Goal: Information Seeking & Learning: Learn about a topic

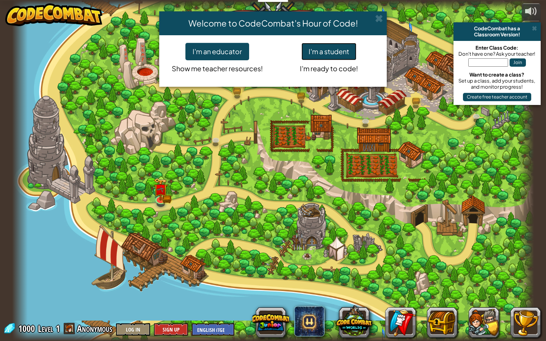
click at [337, 55] on button "I'm a student" at bounding box center [328, 51] width 55 height 17
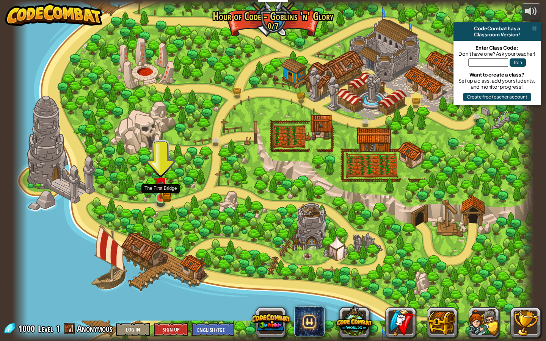
click at [159, 185] on img at bounding box center [161, 184] width 8 height 8
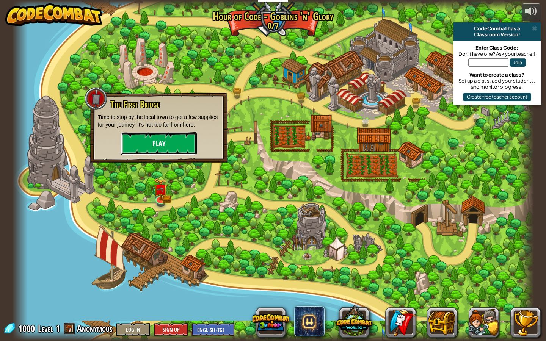
click at [181, 138] on button "Play" at bounding box center [159, 143] width 76 height 23
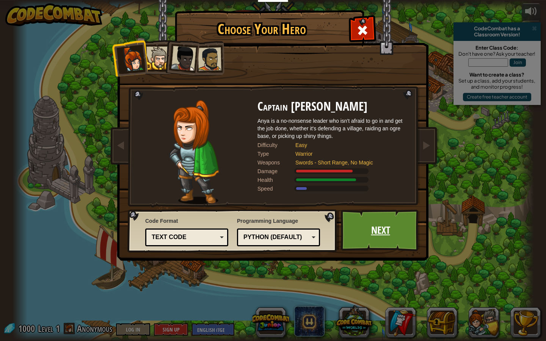
click at [381, 230] on link "Next" at bounding box center [380, 231] width 79 height 42
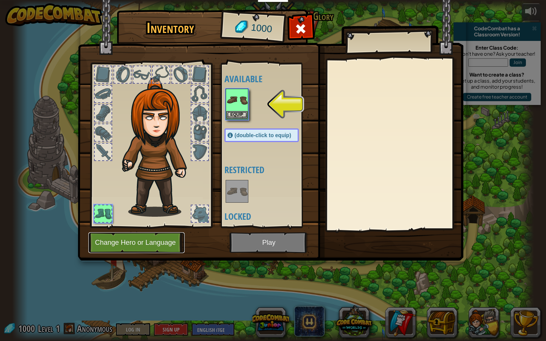
click at [138, 244] on button "Change Hero or Language" at bounding box center [136, 242] width 96 height 21
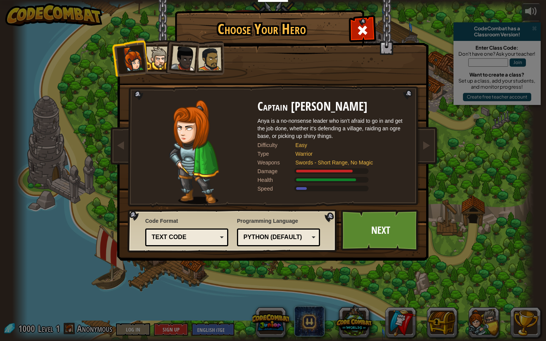
click at [153, 55] on div at bounding box center [157, 58] width 23 height 23
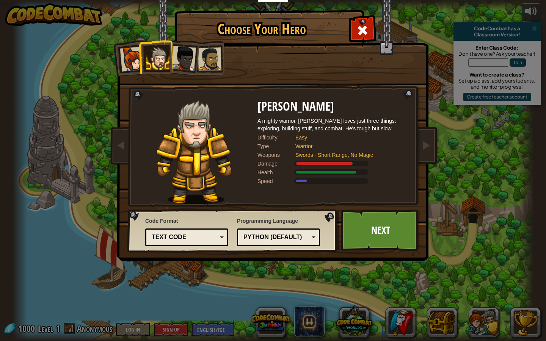
click at [181, 60] on div at bounding box center [183, 58] width 25 height 25
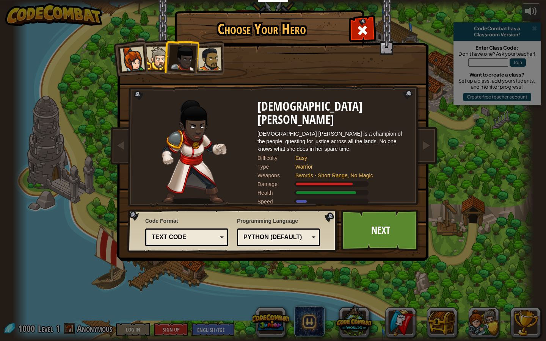
click at [207, 58] on div at bounding box center [210, 59] width 24 height 24
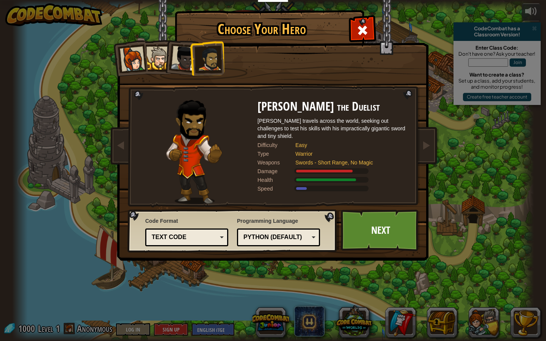
click at [180, 58] on div at bounding box center [183, 58] width 25 height 25
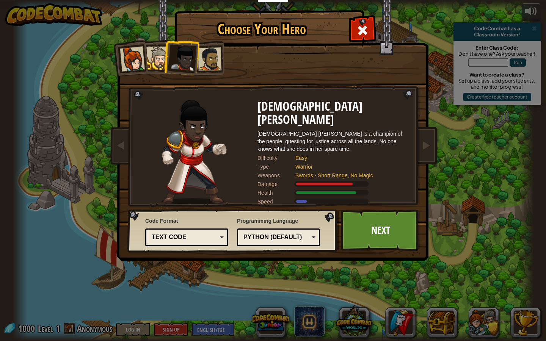
click at [150, 59] on div at bounding box center [157, 58] width 23 height 23
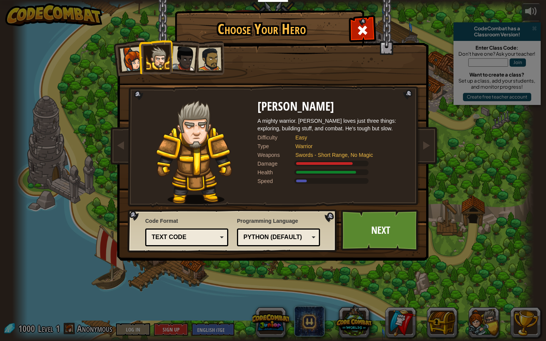
click at [134, 60] on div at bounding box center [132, 59] width 25 height 25
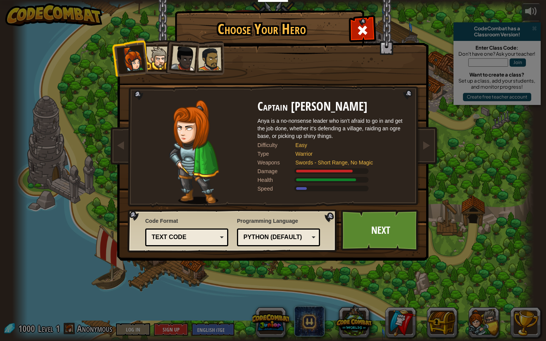
click at [219, 238] on div "Text code" at bounding box center [186, 238] width 73 height 12
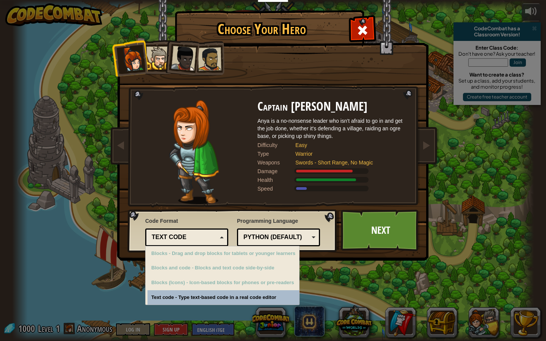
click at [219, 237] on div "Text code" at bounding box center [186, 238] width 73 height 12
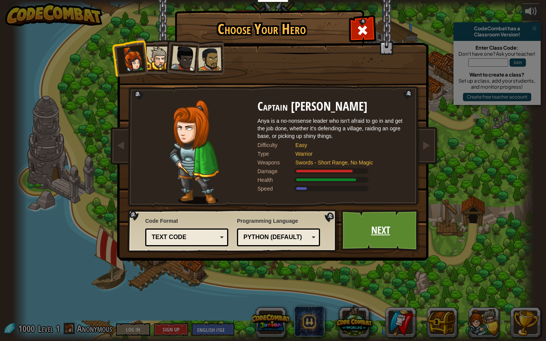
click at [376, 238] on link "Next" at bounding box center [380, 231] width 79 height 42
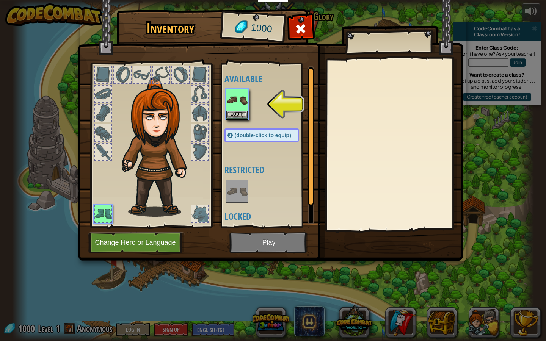
click at [233, 105] on img at bounding box center [236, 99] width 21 height 21
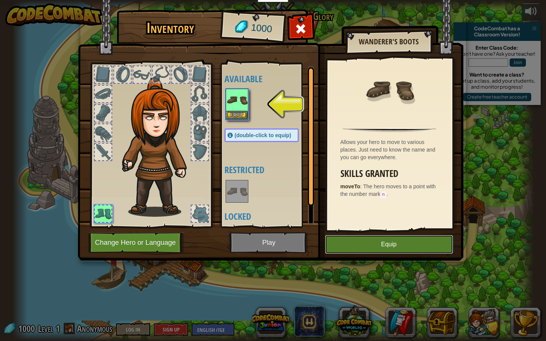
click at [364, 245] on button "Equip" at bounding box center [389, 244] width 128 height 19
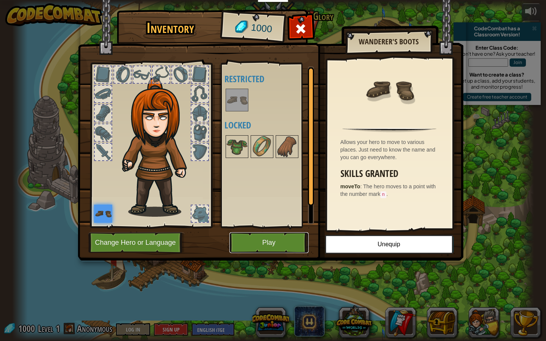
click at [254, 240] on button "Play" at bounding box center [268, 242] width 79 height 21
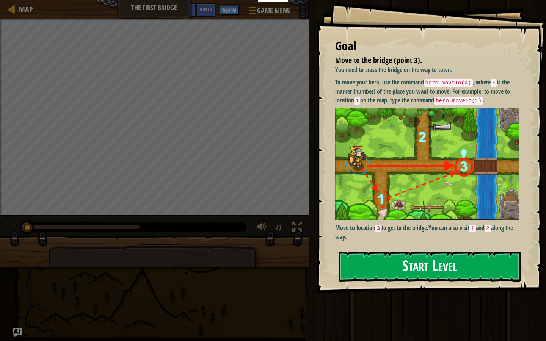
click at [376, 271] on button "Start Level" at bounding box center [430, 267] width 182 height 30
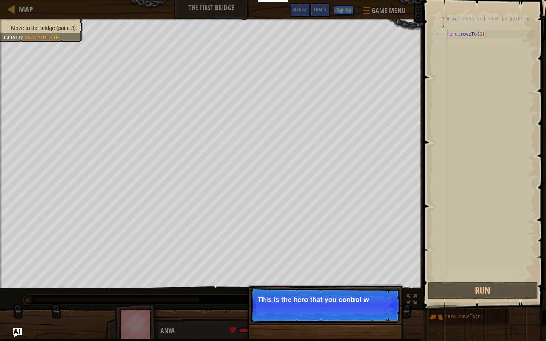
click at [337, 306] on p "Skip (esc) Continue This is the hero that you control w" at bounding box center [325, 305] width 150 height 35
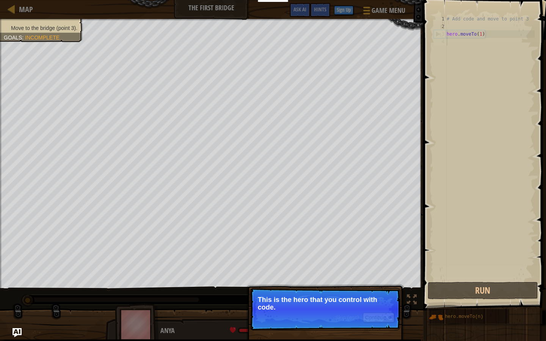
click at [320, 318] on p "Skip (esc) Continue This is the hero that you control with code." at bounding box center [325, 309] width 150 height 42
click at [374, 320] on button "Continue" at bounding box center [378, 318] width 31 height 10
click at [375, 317] on button "Continue" at bounding box center [378, 318] width 31 height 10
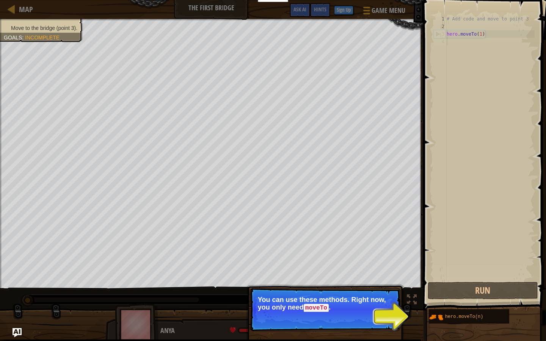
click at [365, 320] on button "Continue" at bounding box center [378, 318] width 31 height 10
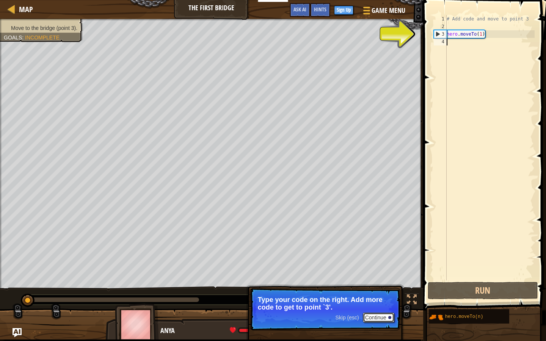
click at [383, 314] on button "Continue" at bounding box center [378, 318] width 31 height 10
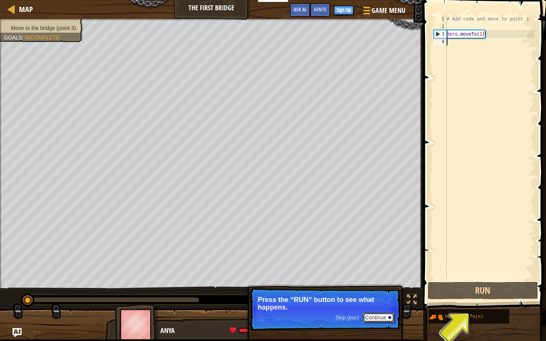
click at [380, 318] on button "Continue" at bounding box center [378, 318] width 31 height 10
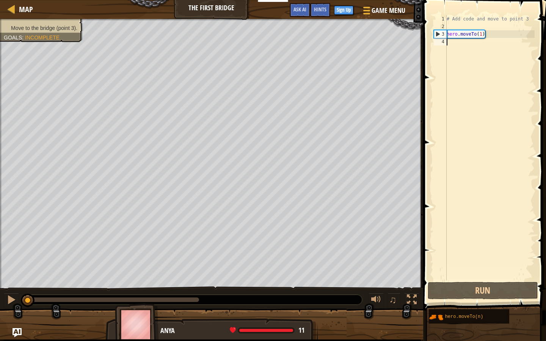
click at [467, 38] on div "# Add code and move to point 3 hero . moveTo ( 1 )" at bounding box center [489, 155] width 89 height 281
click at [477, 31] on div "# Add code and move to point 3 hero . moveTo ( 1 )" at bounding box center [489, 155] width 89 height 281
click at [439, 21] on div "1" at bounding box center [440, 19] width 13 height 8
click at [441, 17] on div "1" at bounding box center [440, 19] width 13 height 8
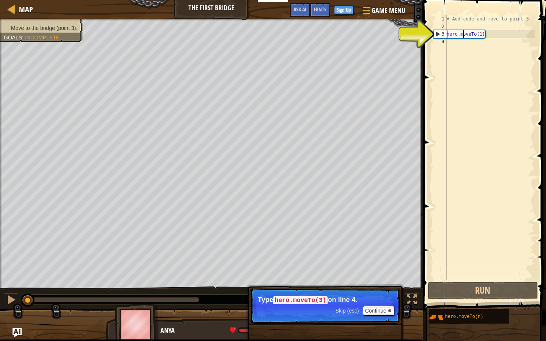
click at [462, 34] on div "# Add code and move to point 3 hero . moveTo ( 1 )" at bounding box center [489, 155] width 89 height 281
type textarea "hero.moveTo(1)"
click at [446, 38] on div "4" at bounding box center [440, 42] width 13 height 8
click at [447, 35] on div "# Add code and move to point 3 hero . moveTo ( 1 )" at bounding box center [489, 155] width 89 height 281
click at [437, 35] on div "3" at bounding box center [440, 34] width 13 height 8
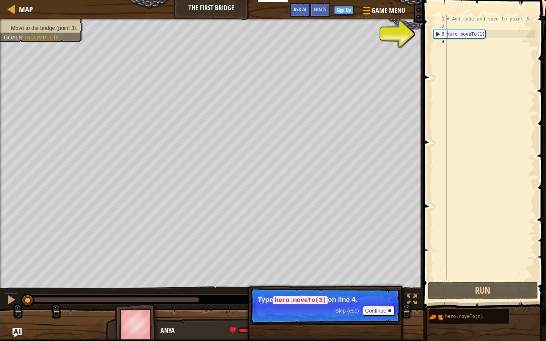
click at [436, 36] on div "3" at bounding box center [440, 34] width 13 height 8
type textarea "hero.moveTo(1)"
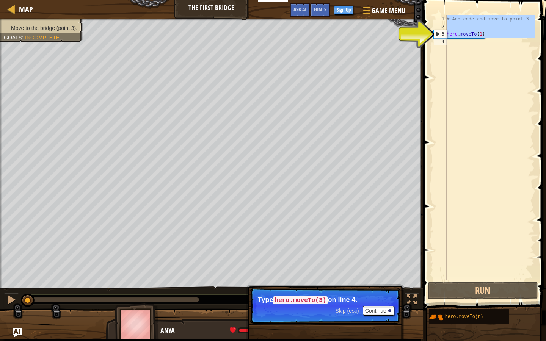
click at [436, 36] on div "3" at bounding box center [440, 34] width 13 height 8
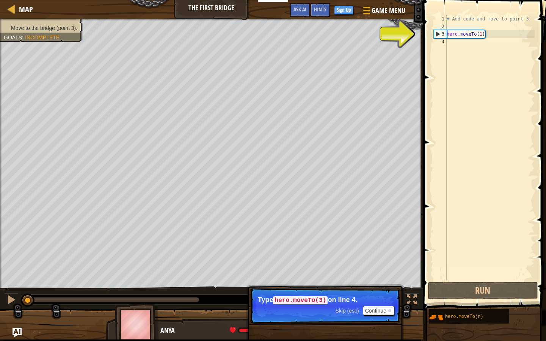
click at [436, 36] on div "3" at bounding box center [440, 34] width 13 height 8
type textarea "hero.moveTo(1)"
click at [457, 41] on div "# Add code and move to point 3 hero . moveTo ( 1 )" at bounding box center [489, 155] width 89 height 281
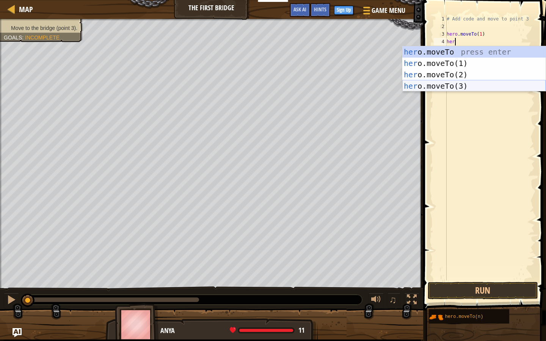
click at [445, 86] on div "her o.moveTo press enter her o.moveTo(1) press enter her o.moveTo(2) press ente…" at bounding box center [473, 80] width 143 height 68
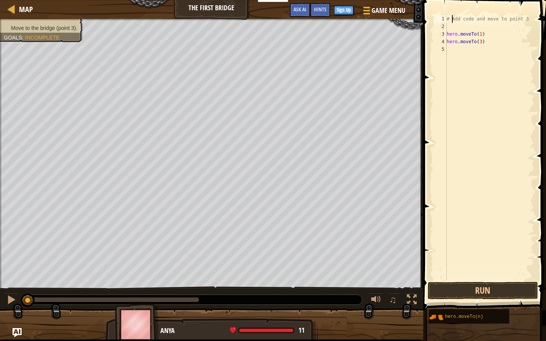
click at [452, 21] on div "# Add code and move to point 3 hero . moveTo ( 1 ) hero . moveTo ( 3 )" at bounding box center [489, 155] width 89 height 281
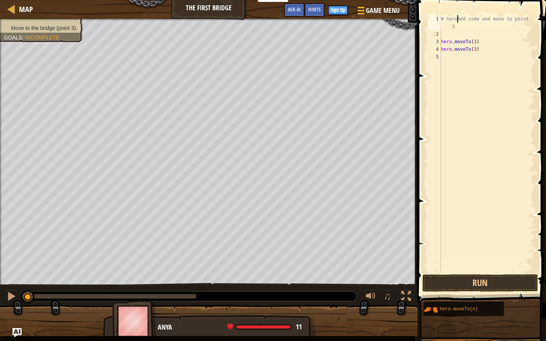
scroll to position [3, 1]
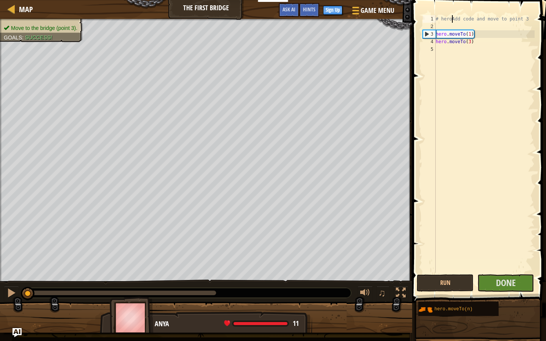
type textarea "hero.moveTo(1)"
click at [451, 34] on div "# heroAdd code and move to point 3 hero . moveTo ( 1 ) hero . moveTo ( 3 )" at bounding box center [484, 151] width 100 height 273
click at [436, 27] on div "# heroAdd code and move to point 3 hero . moveTo ( 1 ) hero . moveTo ( 3 )" at bounding box center [484, 151] width 100 height 273
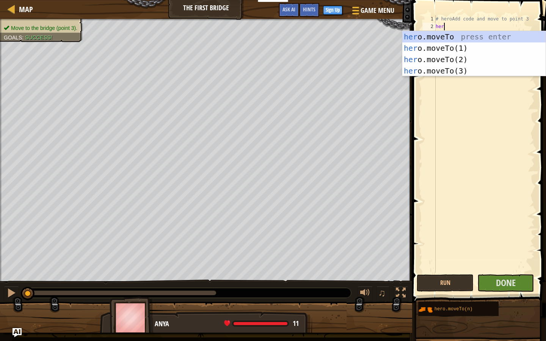
scroll to position [3, 0]
click at [431, 55] on div "hero .moveTo press enter hero .moveTo(1) press enter hero .moveTo(2) press ente…" at bounding box center [473, 65] width 143 height 68
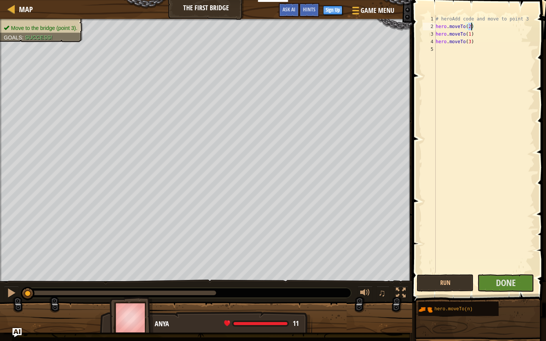
click at [440, 28] on div "# heroAdd code and move to point 3 hero . moveTo ( 2 ) hero . moveTo ( 1 ) hero…" at bounding box center [484, 151] width 100 height 273
click at [454, 27] on div "# heroAdd code and move to point 3 hero . moveTo ( 2 ) hero . moveTo ( 1 ) hero…" at bounding box center [484, 151] width 100 height 273
click at [454, 39] on div "# heroAdd code and move to point 3 hero . moveTo ( 2 ) hero . moveTo ( 1 ) hero…" at bounding box center [484, 151] width 100 height 273
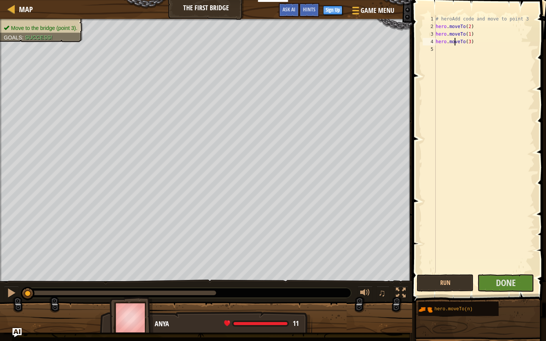
click at [435, 31] on div "3" at bounding box center [429, 34] width 13 height 8
click at [433, 30] on div "2" at bounding box center [429, 27] width 13 height 8
click at [429, 35] on div "3" at bounding box center [429, 34] width 13 height 8
click at [428, 39] on div "4" at bounding box center [429, 42] width 13 height 8
type textarea "hero.moveTo(3)"
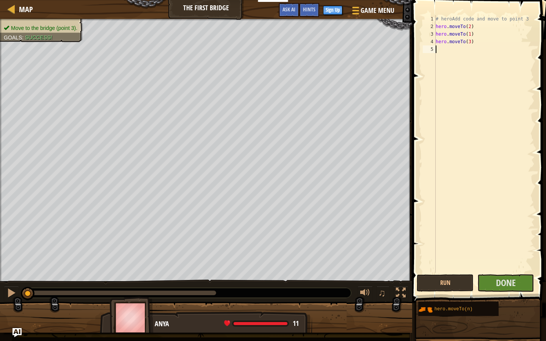
click at [430, 48] on div "5" at bounding box center [429, 49] width 13 height 8
click at [430, 35] on div "3" at bounding box center [429, 34] width 13 height 8
click at [431, 42] on div "4" at bounding box center [429, 42] width 13 height 8
type textarea "hero.moveTo(3)"
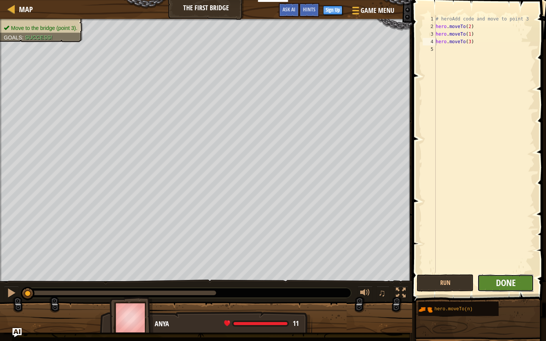
click at [502, 279] on span "Done" at bounding box center [506, 283] width 20 height 12
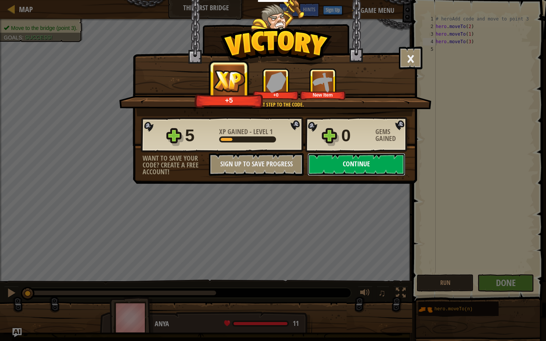
click at [379, 163] on button "Continue" at bounding box center [356, 164] width 98 height 23
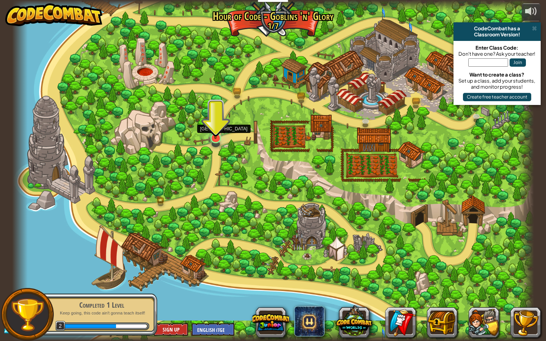
click at [215, 129] on img at bounding box center [215, 123] width 14 height 32
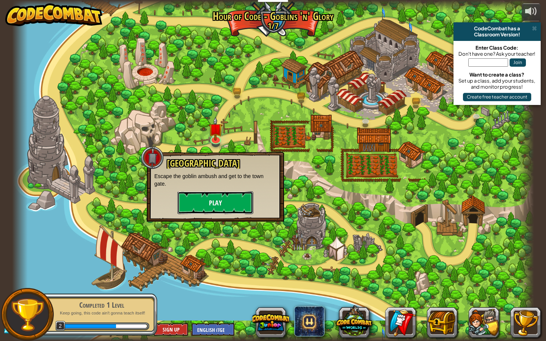
click at [223, 201] on button "Play" at bounding box center [215, 202] width 76 height 23
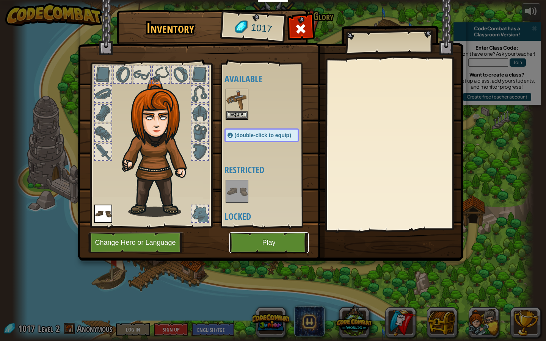
click at [277, 247] on button "Play" at bounding box center [268, 242] width 79 height 21
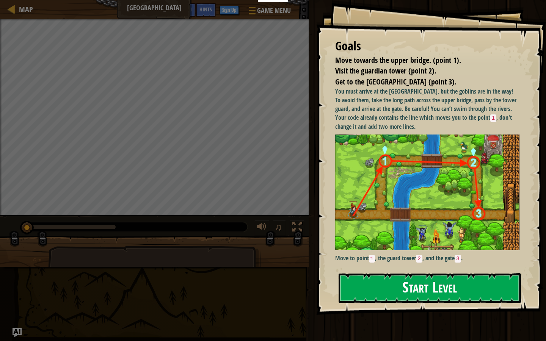
click at [394, 287] on button "Start Level" at bounding box center [430, 288] width 182 height 30
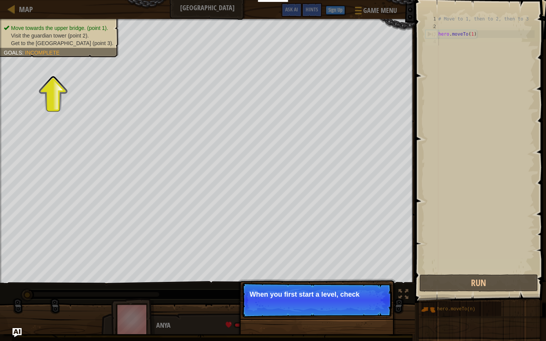
click at [293, 316] on p "Skip (esc) Continue When you first start a level, check" at bounding box center [316, 300] width 150 height 35
click at [301, 298] on p "When you first start a level, check the go" at bounding box center [316, 295] width 135 height 8
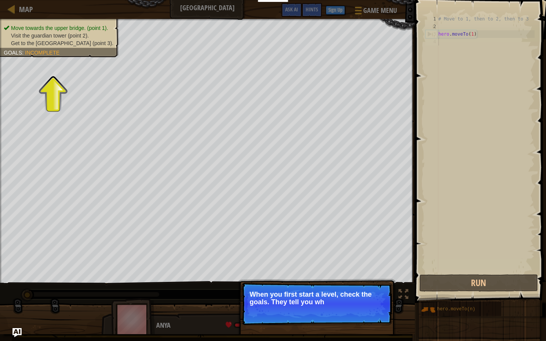
click at [301, 299] on p "When you first start a level, check the goals. They tell you wh" at bounding box center [316, 298] width 135 height 15
click at [305, 311] on p "Skip (esc) Continue When you first start a level, check the goals. They tell yo…" at bounding box center [316, 304] width 150 height 42
click at [373, 315] on button "Continue" at bounding box center [369, 312] width 31 height 10
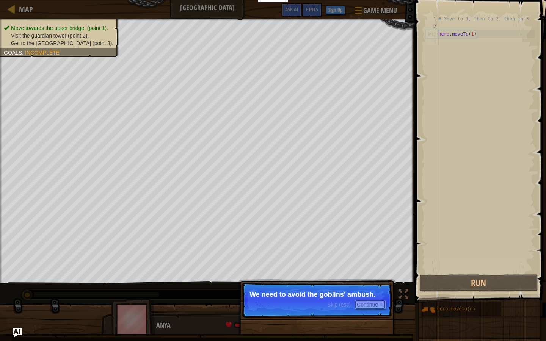
click at [376, 301] on button "Continue" at bounding box center [369, 305] width 31 height 10
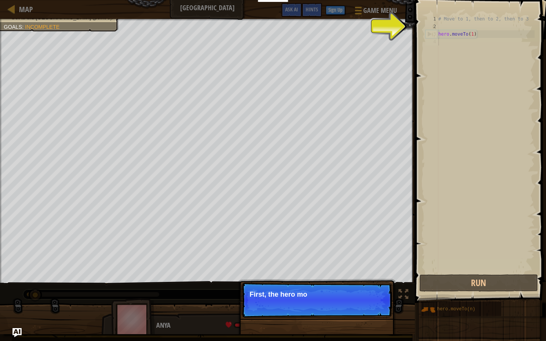
click at [373, 303] on p "Skip (esc) Continue First, the hero mo" at bounding box center [316, 300] width 150 height 35
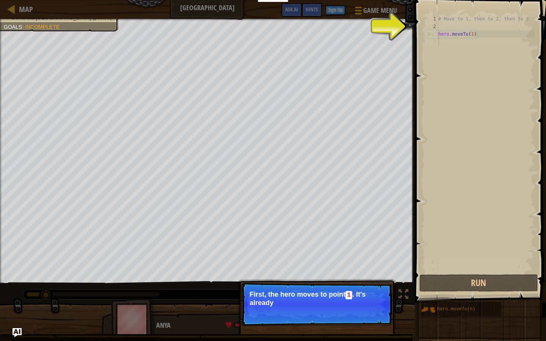
click at [372, 303] on p "First, the hero moves to point 1 . It's already" at bounding box center [316, 299] width 135 height 16
click at [370, 310] on button "Continue" at bounding box center [369, 313] width 31 height 10
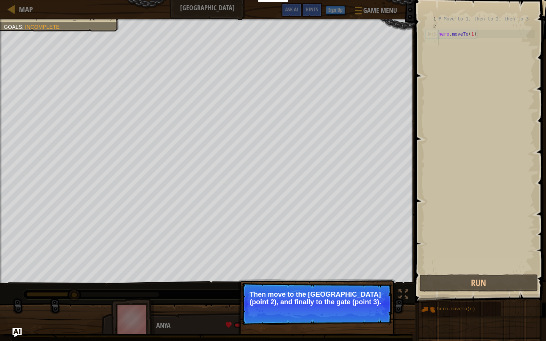
click at [377, 313] on button "Continue" at bounding box center [369, 312] width 31 height 10
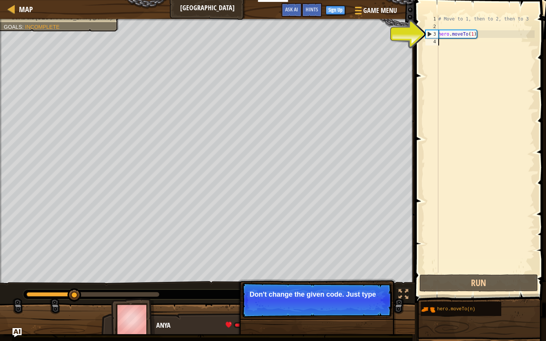
click at [375, 308] on p "Skip (esc) Continue Don't change the given code. Just type" at bounding box center [316, 300] width 150 height 35
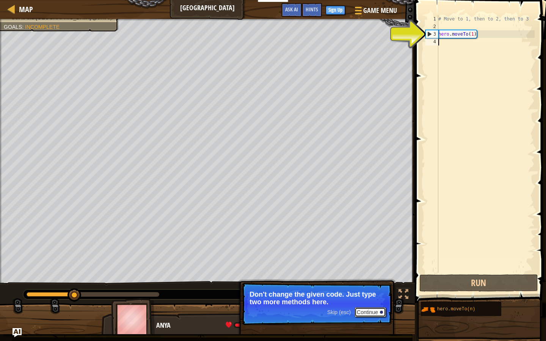
click at [372, 312] on button "Continue" at bounding box center [369, 312] width 31 height 10
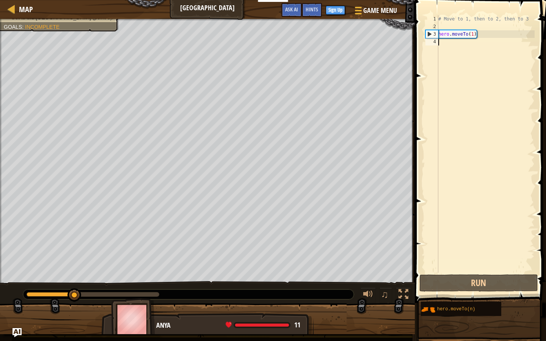
click at [430, 35] on div "3" at bounding box center [432, 34] width 13 height 8
type textarea "hero.moveTo(1)"
click at [450, 46] on div "# Move to 1, then to 2, then to 3 hero . moveTo ( 1 )" at bounding box center [486, 151] width 98 height 273
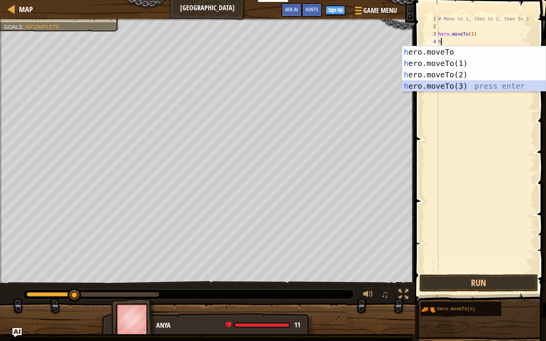
click at [450, 86] on div "h ero.moveTo press enter h ero.moveTo(1) press enter h ero.moveTo(2) press ente…" at bounding box center [473, 80] width 143 height 68
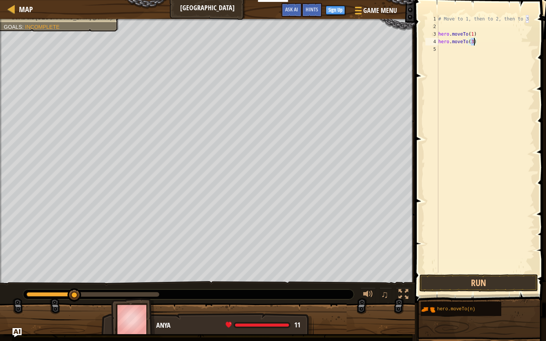
click at [472, 40] on div "# Move to 1, then to 2, then to 3 hero . moveTo ( 1 ) hero . moveTo ( 3 )" at bounding box center [486, 151] width 98 height 273
click at [486, 40] on div "# Move to 1, then to 2, then to 3 hero . moveTo ( 1 ) hero . moveTo ( 3 )" at bounding box center [486, 151] width 98 height 273
click at [432, 42] on div "4" at bounding box center [431, 42] width 13 height 8
type textarea "hero.moveTo(3)"
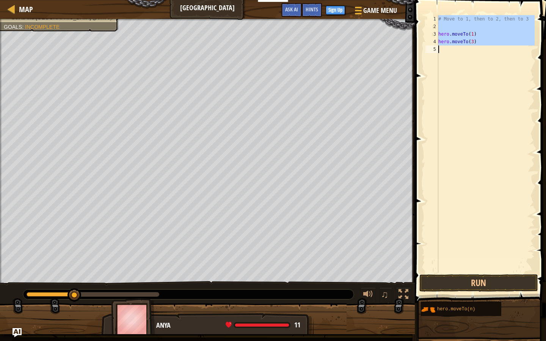
click at [432, 42] on div "4" at bounding box center [431, 42] width 13 height 8
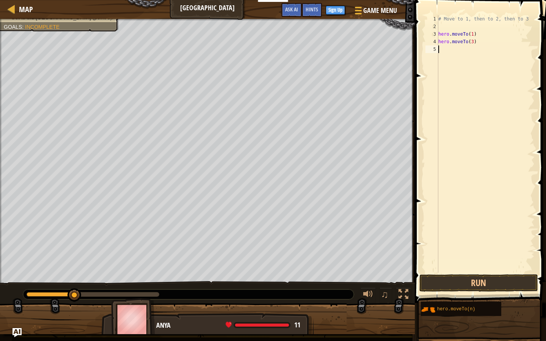
click at [432, 41] on div "4" at bounding box center [431, 42] width 13 height 8
type textarea "hero.moveTo(3)"
click at [434, 48] on div "5" at bounding box center [431, 49] width 13 height 8
click at [448, 48] on div "# Move to 1, then to 2, then to 3 hero . moveTo ( 1 ) hero . moveTo ( 3 )" at bounding box center [486, 151] width 98 height 273
click at [471, 41] on div "# Move to 1, then to 2, then to 3 hero . moveTo ( 1 ) hero . moveTo ( 3 )" at bounding box center [486, 151] width 98 height 273
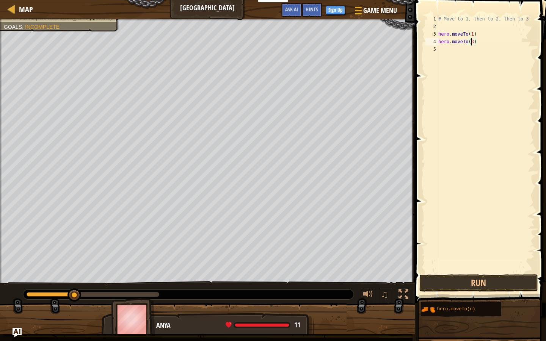
click at [472, 41] on div "# Move to 1, then to 2, then to 3 hero . moveTo ( 1 ) hero . moveTo ( 3 )" at bounding box center [486, 151] width 98 height 273
click at [476, 42] on div "# Move to 1, then to 2, then to 3 hero . moveTo ( 1 ) hero . moveTo3 )" at bounding box center [486, 151] width 98 height 273
click at [482, 48] on div "hero.moveTo( 2 ) press enter" at bounding box center [473, 63] width 143 height 34
type textarea "hero.moveTo(2)"
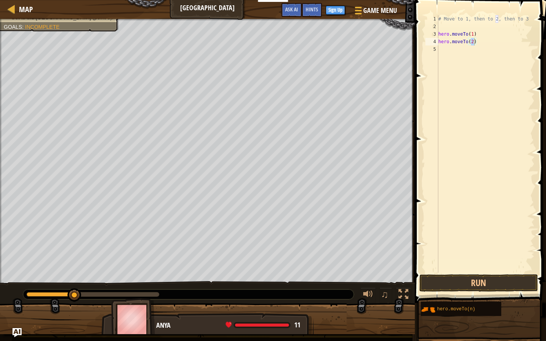
click at [412, 72] on div at bounding box center [411, 170] width 1 height 341
click at [453, 56] on div "# Move to 1, then to 2, then to 3 hero . moveTo ( 1 ) hero . moveTo ( 2 )" at bounding box center [486, 151] width 98 height 273
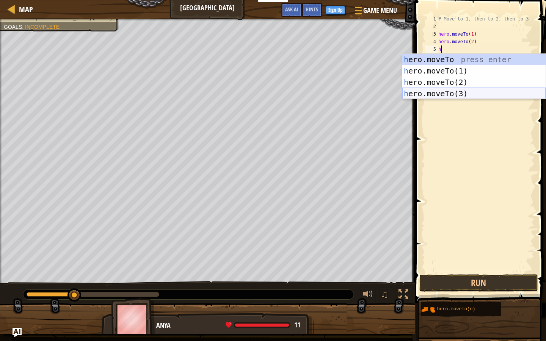
click at [437, 94] on div "h ero.moveTo press enter h ero.moveTo(1) press enter h ero.moveTo(2) press ente…" at bounding box center [473, 88] width 143 height 68
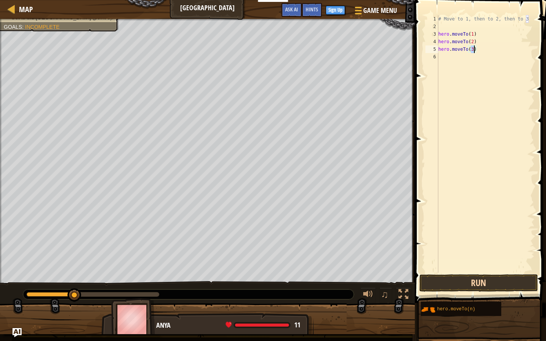
type textarea "hero.moveTo(3)"
click at [431, 279] on button "Run" at bounding box center [478, 282] width 118 height 17
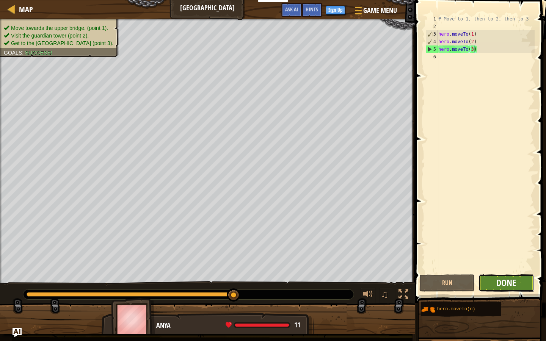
click at [508, 284] on span "Done" at bounding box center [506, 283] width 20 height 12
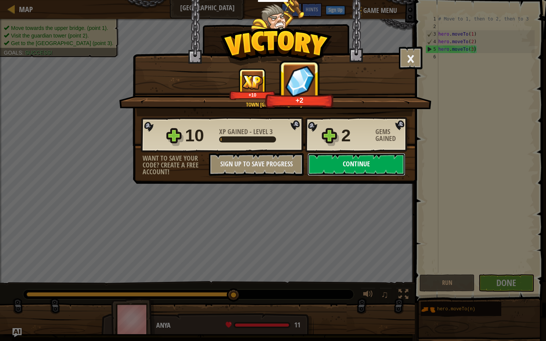
click at [374, 165] on button "Continue" at bounding box center [356, 164] width 98 height 23
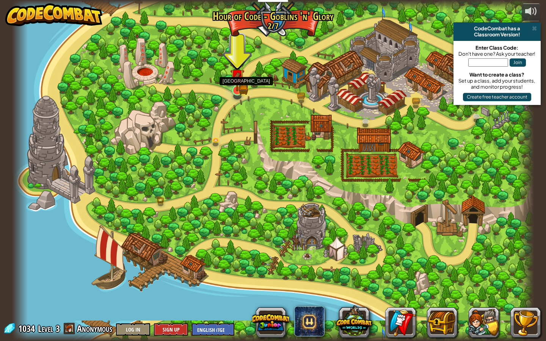
click at [237, 86] on img at bounding box center [237, 76] width 14 height 30
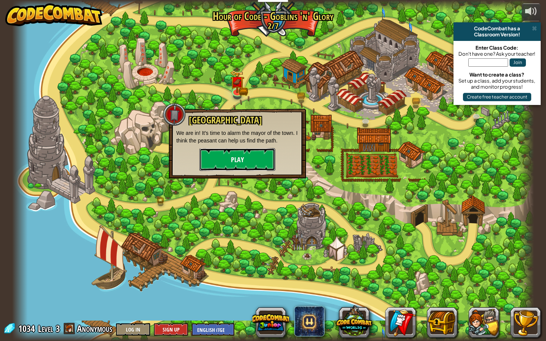
click at [249, 158] on button "Play" at bounding box center [237, 159] width 76 height 23
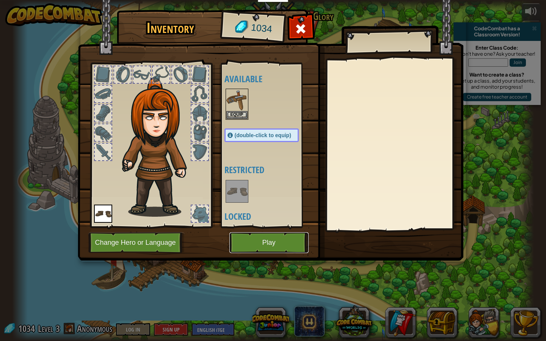
click at [247, 245] on button "Play" at bounding box center [268, 242] width 79 height 21
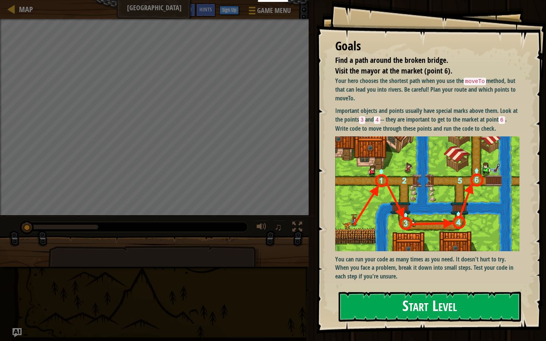
click at [436, 309] on button "Start Level" at bounding box center [430, 307] width 182 height 30
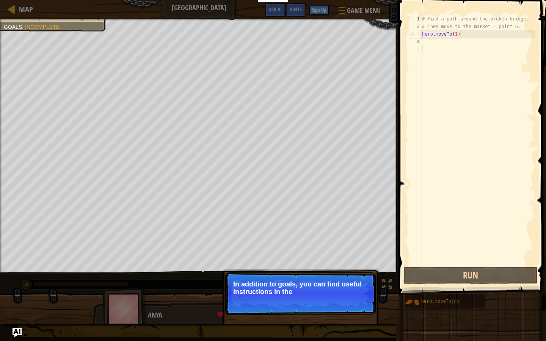
click at [428, 44] on div "# Find a path around the broken bridge. # Then move to the market - point 6. he…" at bounding box center [477, 147] width 114 height 265
click at [426, 45] on div "# Find a path around the broken bridge. # Then move to the market - point 6. he…" at bounding box center [477, 147] width 114 height 265
click at [430, 52] on div "# Find a path around the broken bridge. # Then move to the market - point 6. he…" at bounding box center [477, 147] width 114 height 265
click at [431, 41] on div "# Find a path around the broken bridge. # Then move to the market - point 6. he…" at bounding box center [477, 147] width 114 height 265
click at [429, 44] on div "# Find a path around the broken bridge. # Then move to the market - point 6. he…" at bounding box center [477, 147] width 114 height 265
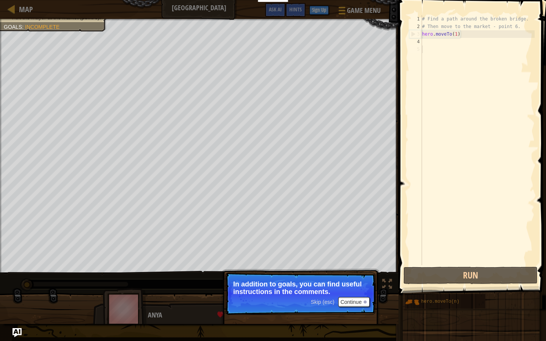
click at [429, 46] on div "# Find a path around the broken bridge. # Then move to the market - point 6. he…" at bounding box center [477, 147] width 114 height 265
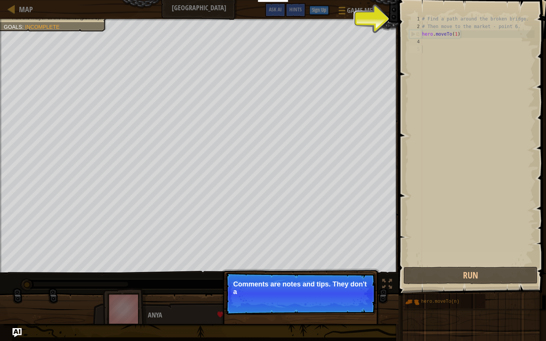
click at [340, 284] on p "Comments are notes and tips. They don't a" at bounding box center [300, 288] width 135 height 15
click at [340, 286] on p "Comments are notes and tips. They don't affect your he" at bounding box center [300, 288] width 135 height 15
click at [347, 299] on p "Skip (esc) Continue Comments are notes and tips. They don't affect your hero bu…" at bounding box center [300, 294] width 150 height 42
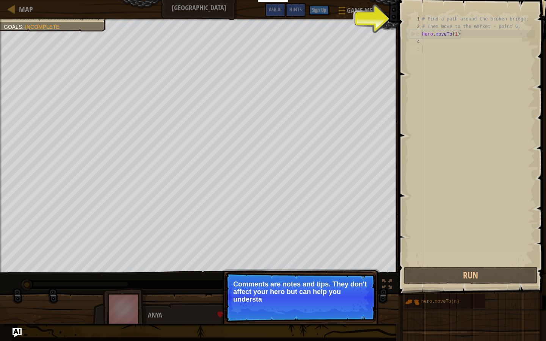
click at [346, 299] on p "Skip (esc) Continue Comments are notes and tips. They don't affect your hero bu…" at bounding box center [300, 298] width 150 height 50
click at [345, 299] on p "Comments are notes and tips. They don't affect your hero but can help you under…" at bounding box center [300, 292] width 135 height 23
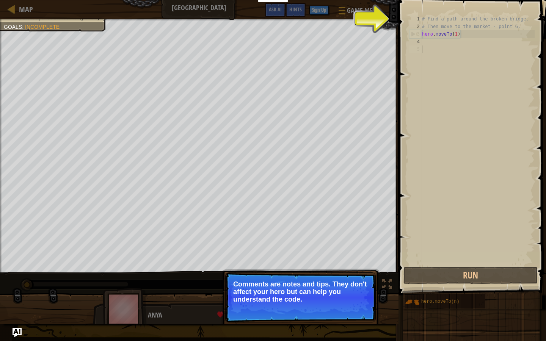
click at [345, 299] on p "Comments are notes and tips. They don't affect your hero but can help you under…" at bounding box center [300, 292] width 135 height 23
click at [345, 312] on button "Continue" at bounding box center [353, 310] width 31 height 10
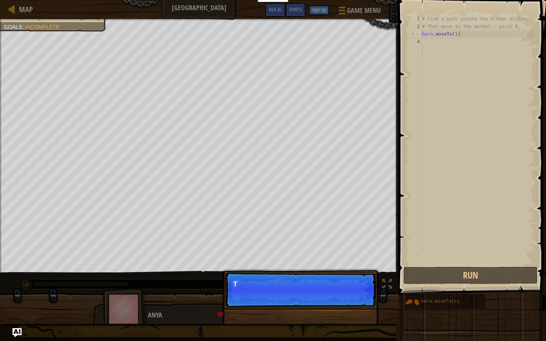
scroll to position [3, 0]
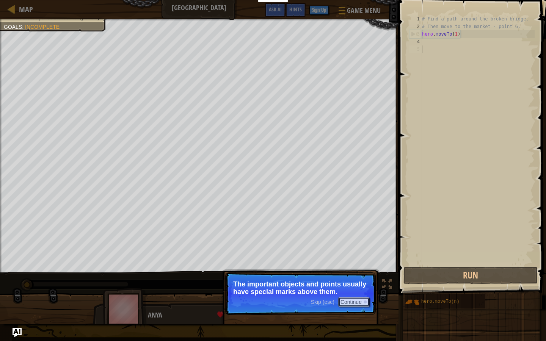
click at [353, 306] on button "Continue" at bounding box center [353, 302] width 31 height 10
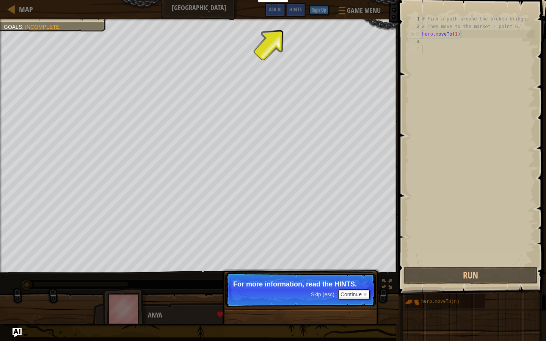
click at [353, 299] on p "Skip (esc) Continue For more information, read the HINTS." at bounding box center [300, 290] width 150 height 35
click at [353, 296] on button "Continue" at bounding box center [353, 295] width 31 height 10
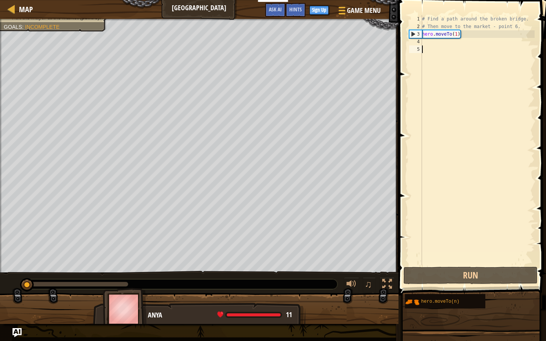
click at [433, 42] on div "# Find a path around the broken bridge. # Then move to the market - point 6. he…" at bounding box center [477, 147] width 114 height 265
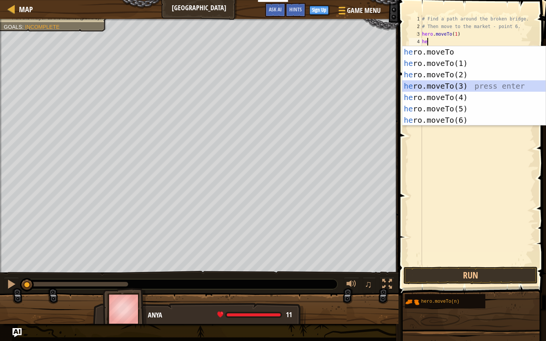
click at [449, 87] on div "he ro.moveTo press enter he ro.moveTo(1) press enter he ro.moveTo(2) press ente…" at bounding box center [473, 97] width 143 height 102
type textarea "hero.moveTo(3)"
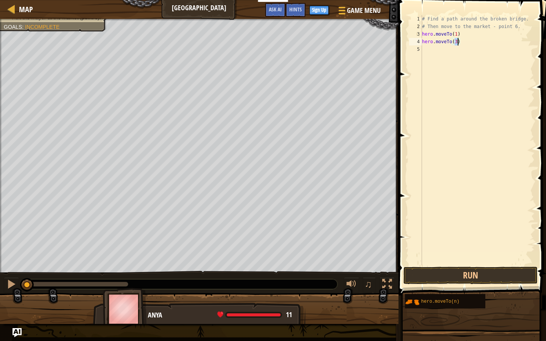
click at [440, 47] on div "# Find a path around the broken bridge. # Then move to the market - point 6. he…" at bounding box center [477, 147] width 114 height 265
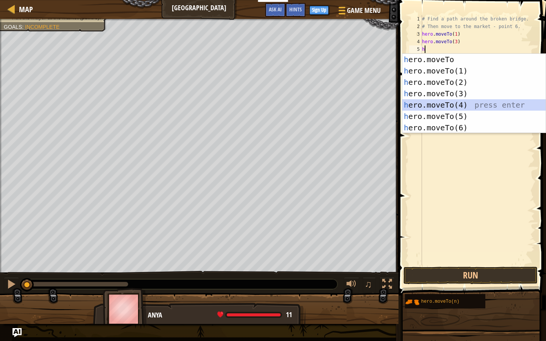
click at [431, 106] on div "h ero.moveTo press enter h ero.moveTo(1) press enter h ero.moveTo(2) press ente…" at bounding box center [473, 105] width 143 height 102
type textarea "hero.moveTo(4)"
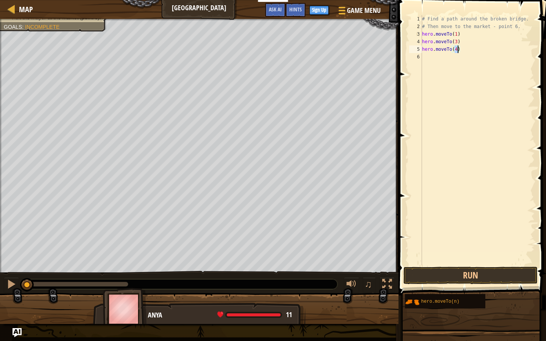
click at [434, 56] on div "# Find a path around the broken bridge. # Then move to the market - point 6. he…" at bounding box center [477, 147] width 114 height 265
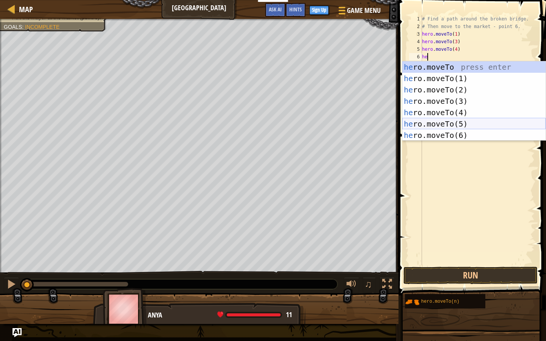
click at [440, 123] on div "he ro.moveTo press enter he ro.moveTo(1) press enter he ro.moveTo(2) press ente…" at bounding box center [473, 112] width 143 height 102
type textarea "hero.moveTo(5)"
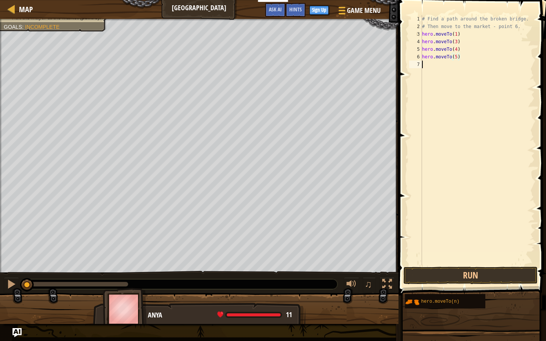
click at [437, 64] on div "# Find a path around the broken bridge. # Then move to the market - point 6. he…" at bounding box center [477, 147] width 114 height 265
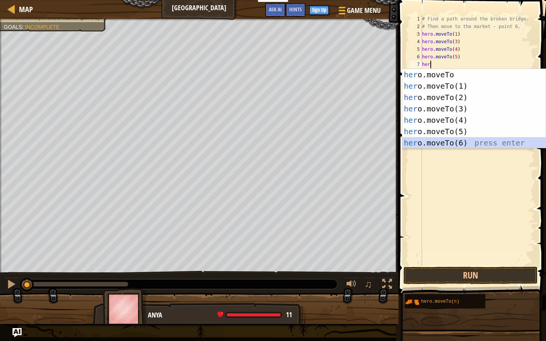
click at [440, 141] on div "her o.moveTo press enter her o.moveTo(1) press enter her o.moveTo(2) press ente…" at bounding box center [473, 120] width 143 height 102
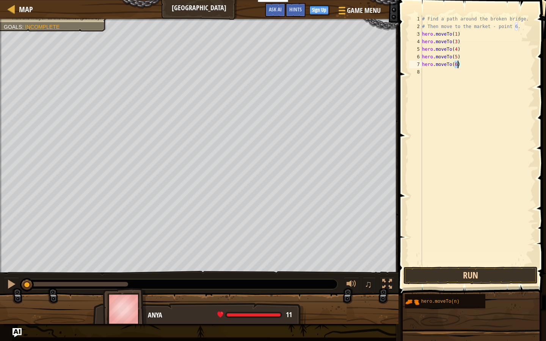
type textarea "hero.moveTo(6)"
click at [433, 274] on button "Run" at bounding box center [470, 275] width 134 height 17
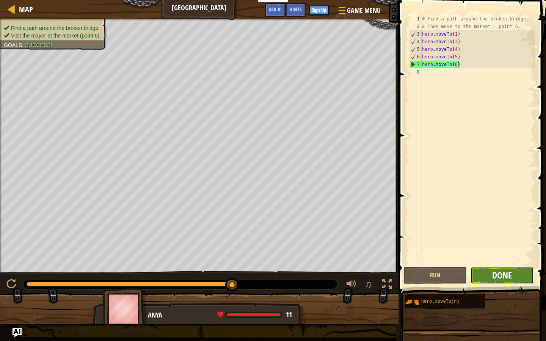
click at [506, 275] on span "Done" at bounding box center [502, 275] width 20 height 12
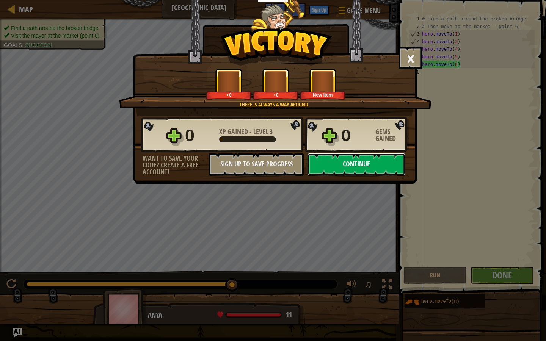
click at [362, 166] on button "Continue" at bounding box center [356, 164] width 98 height 23
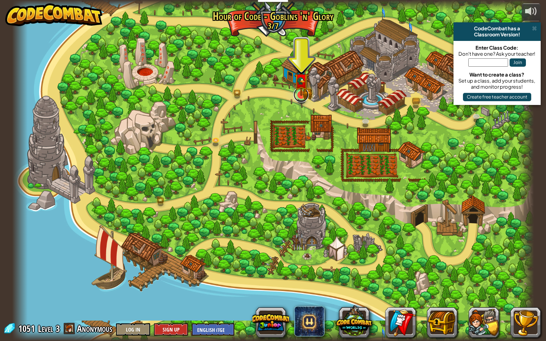
click at [299, 96] on link at bounding box center [300, 94] width 15 height 15
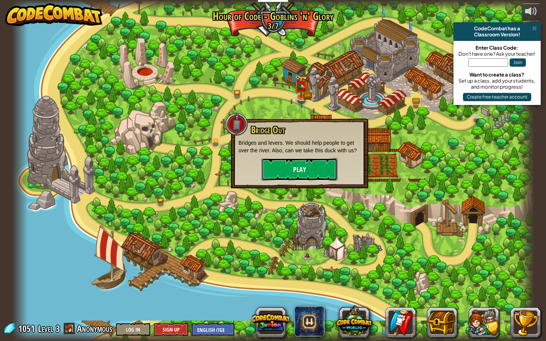
click at [304, 166] on button "Play" at bounding box center [300, 169] width 76 height 23
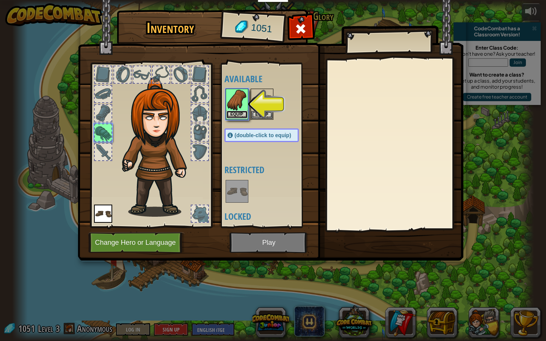
click at [240, 114] on button "Equip" at bounding box center [236, 115] width 21 height 8
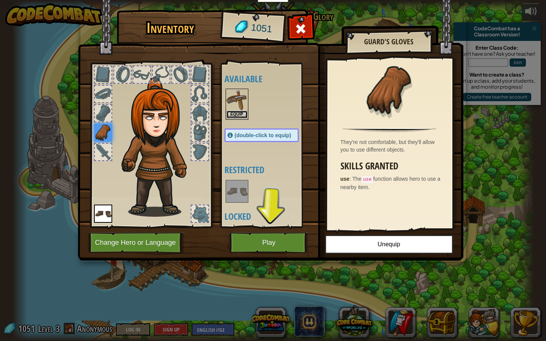
click at [235, 115] on button "Equip" at bounding box center [236, 115] width 21 height 8
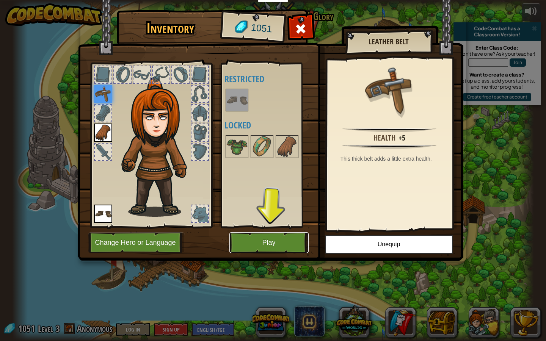
click at [252, 236] on button "Play" at bounding box center [268, 242] width 79 height 21
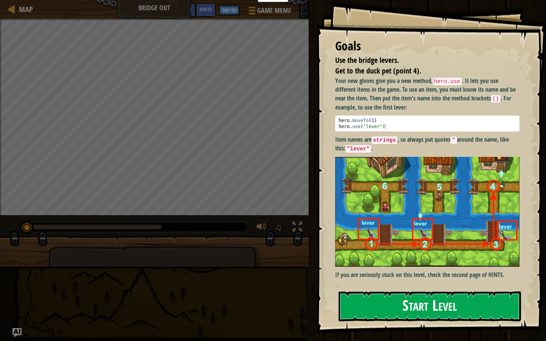
click at [444, 306] on button "Start Level" at bounding box center [430, 307] width 182 height 30
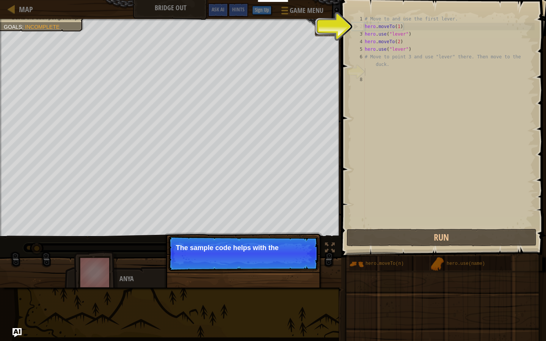
click at [302, 259] on p "Skip (esc) Continue The sample code helps with the" at bounding box center [243, 253] width 150 height 35
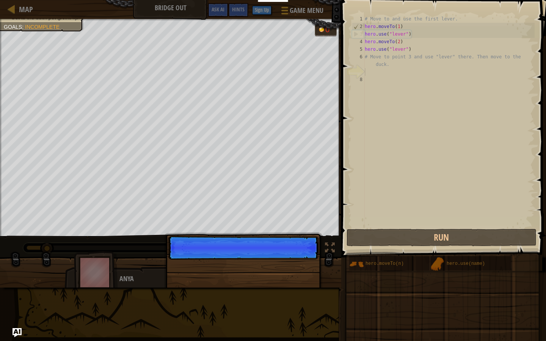
scroll to position [3, 0]
click at [310, 260] on p "Skip (esc) Continue" at bounding box center [243, 248] width 150 height 24
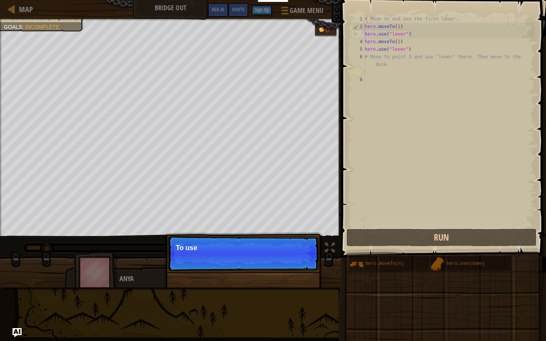
click at [311, 262] on p "Skip (esc) Continue To use" at bounding box center [243, 253] width 150 height 35
click at [312, 262] on p "Skip (esc) Continue To use an ite" at bounding box center [243, 253] width 150 height 35
click at [315, 262] on p "Skip (esc) Continue To use an item, you" at bounding box center [243, 253] width 150 height 35
click at [311, 263] on p "Skip (esc) Continue To use an item, you" at bounding box center [243, 253] width 150 height 35
click at [312, 263] on p "Skip (esc) Continue To use an item, you need to" at bounding box center [243, 253] width 150 height 35
